Goal: Information Seeking & Learning: Find specific page/section

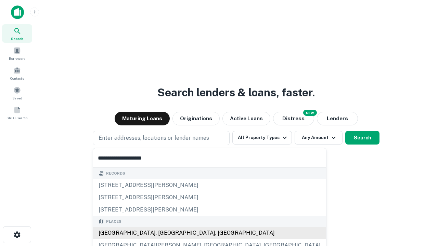
click at [163, 233] on div "[GEOGRAPHIC_DATA], [GEOGRAPHIC_DATA], [GEOGRAPHIC_DATA]" at bounding box center [209, 233] width 233 height 12
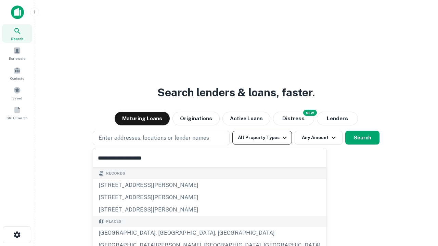
click at [262, 138] on button "All Property Types" at bounding box center [262, 138] width 60 height 14
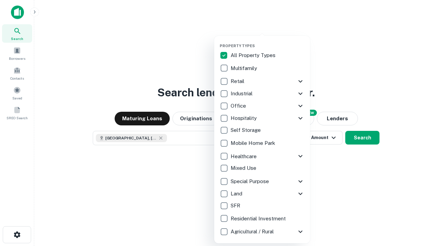
click at [267, 41] on button "button" at bounding box center [268, 41] width 96 height 0
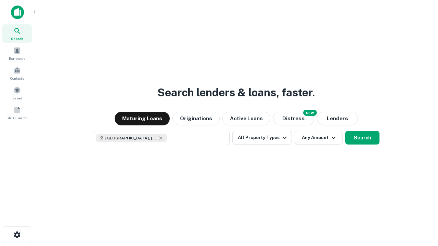
scroll to position [11, 0]
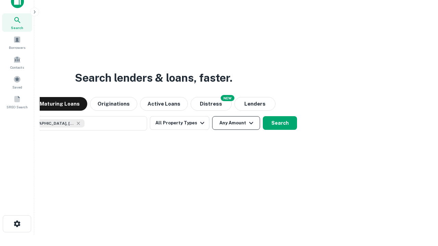
click at [212, 116] on button "Any Amount" at bounding box center [236, 123] width 48 height 14
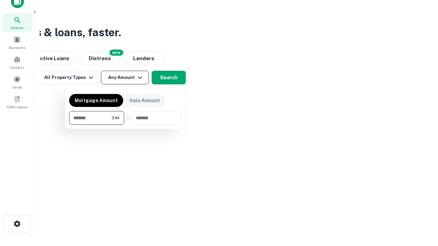
type input "*******"
click at [125, 125] on button "button" at bounding box center [125, 125] width 112 height 0
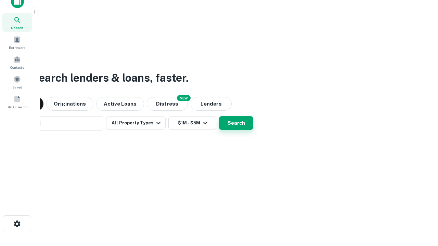
click at [219, 116] on button "Search" at bounding box center [236, 123] width 34 height 14
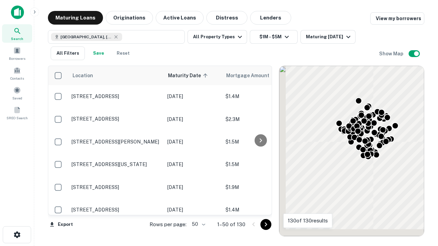
click at [197, 224] on body "Search Borrowers Contacts Saved SREO Search Maturing Loans Originations Active …" at bounding box center [219, 123] width 438 height 246
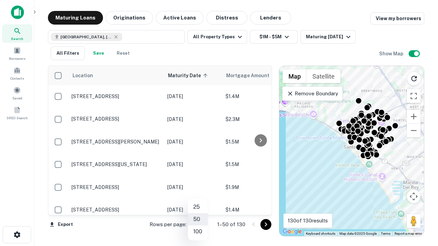
click at [198, 207] on li "25" at bounding box center [198, 207] width 20 height 12
type input "**"
